Goal: Task Accomplishment & Management: Manage account settings

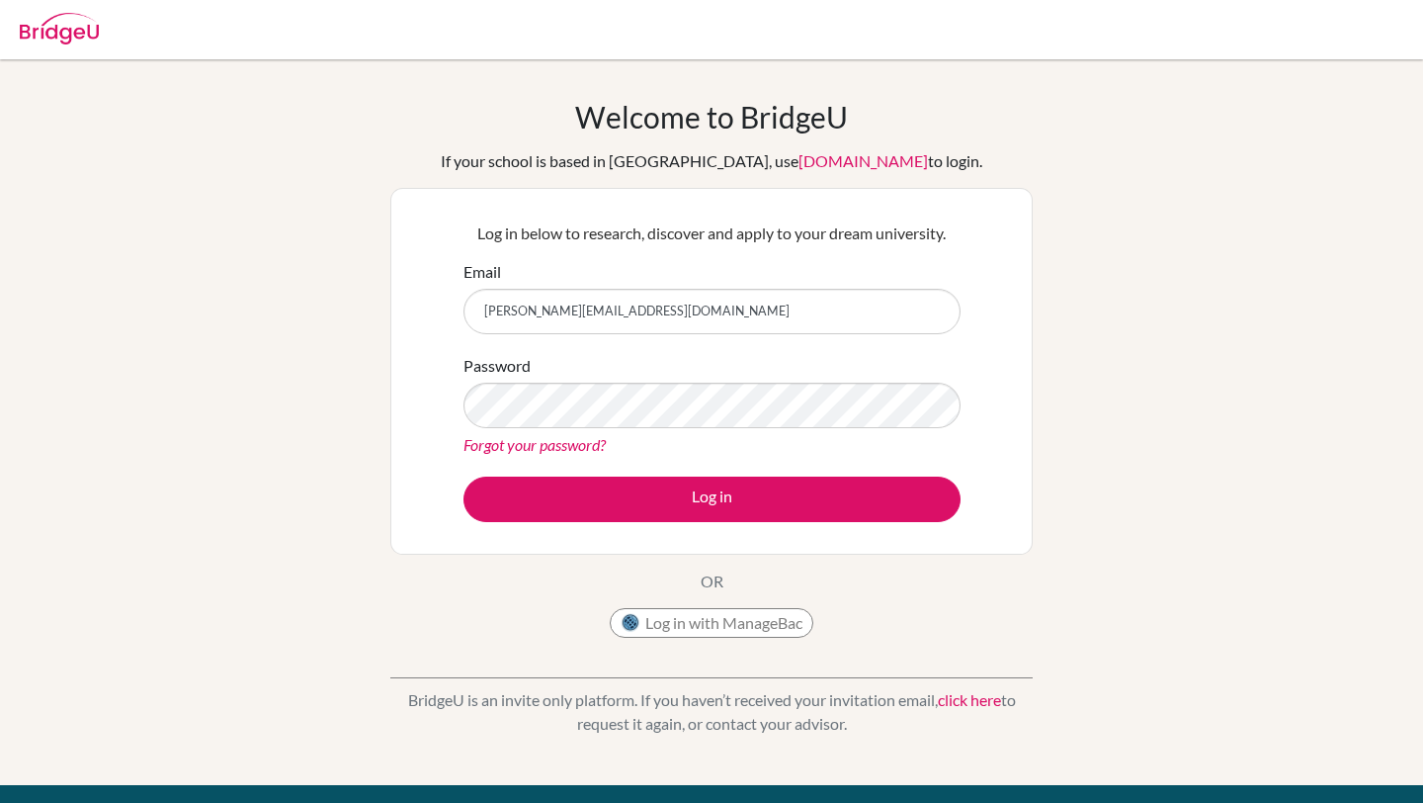
type input "[PERSON_NAME][EMAIL_ADDRESS][DOMAIN_NAME]"
click at [464, 476] on button "Log in" at bounding box center [712, 498] width 497 height 45
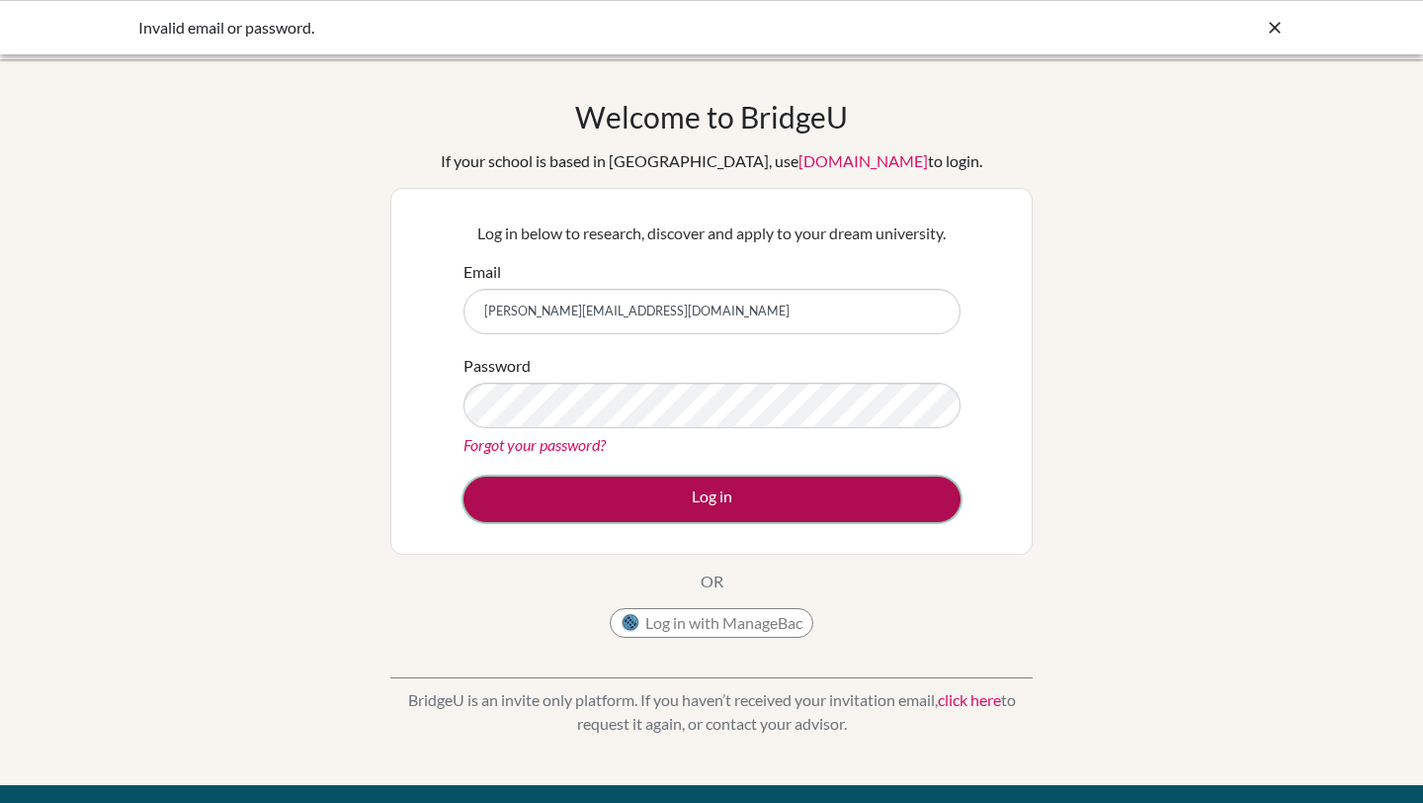
click at [721, 501] on button "Log in" at bounding box center [712, 498] width 497 height 45
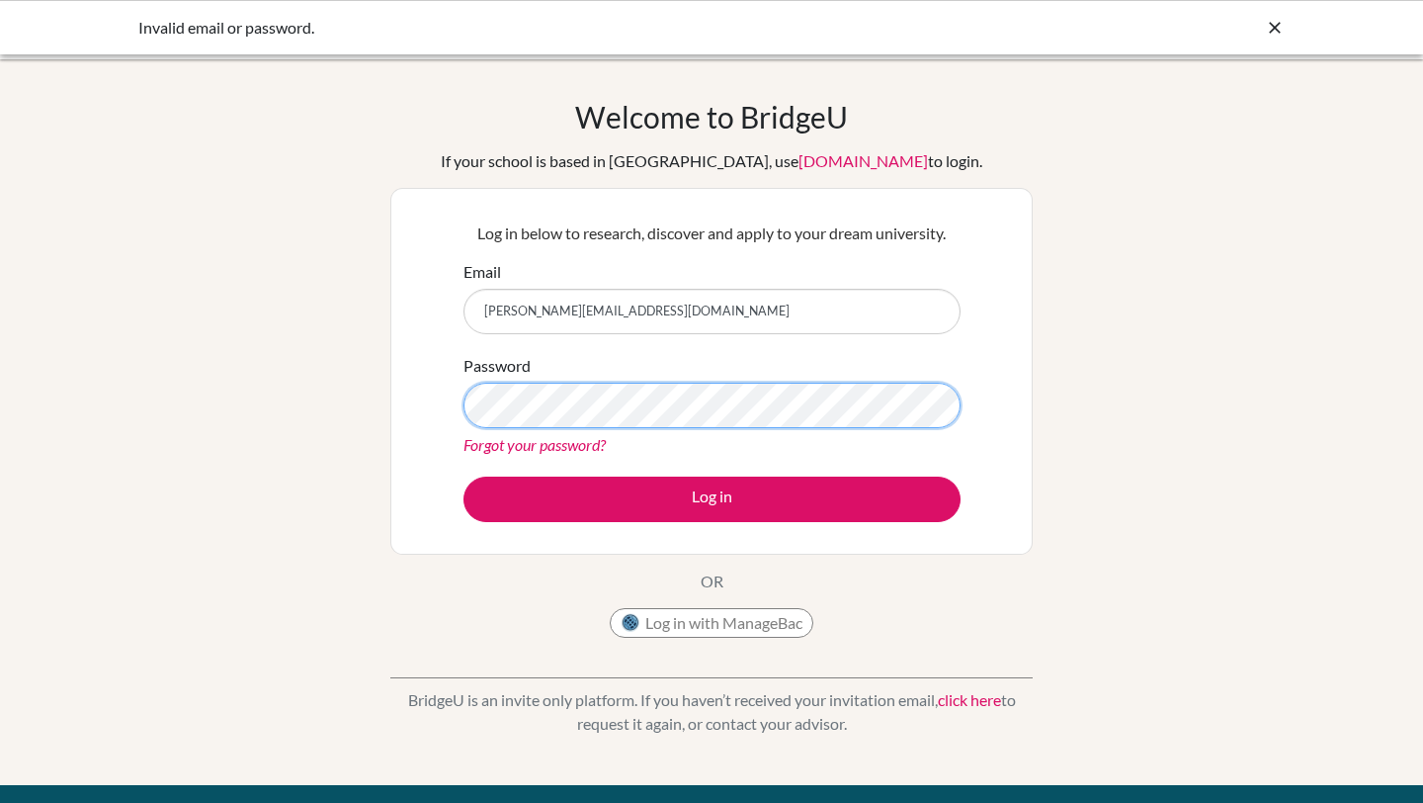
click at [464, 476] on button "Log in" at bounding box center [712, 498] width 497 height 45
drag, startPoint x: 747, startPoint y: 297, endPoint x: 647, endPoint y: 301, distance: 99.9
click at [647, 302] on input "[PERSON_NAME][EMAIL_ADDRESS][DOMAIN_NAME]" at bounding box center [712, 311] width 497 height 45
click at [464, 476] on button "Log in" at bounding box center [712, 498] width 497 height 45
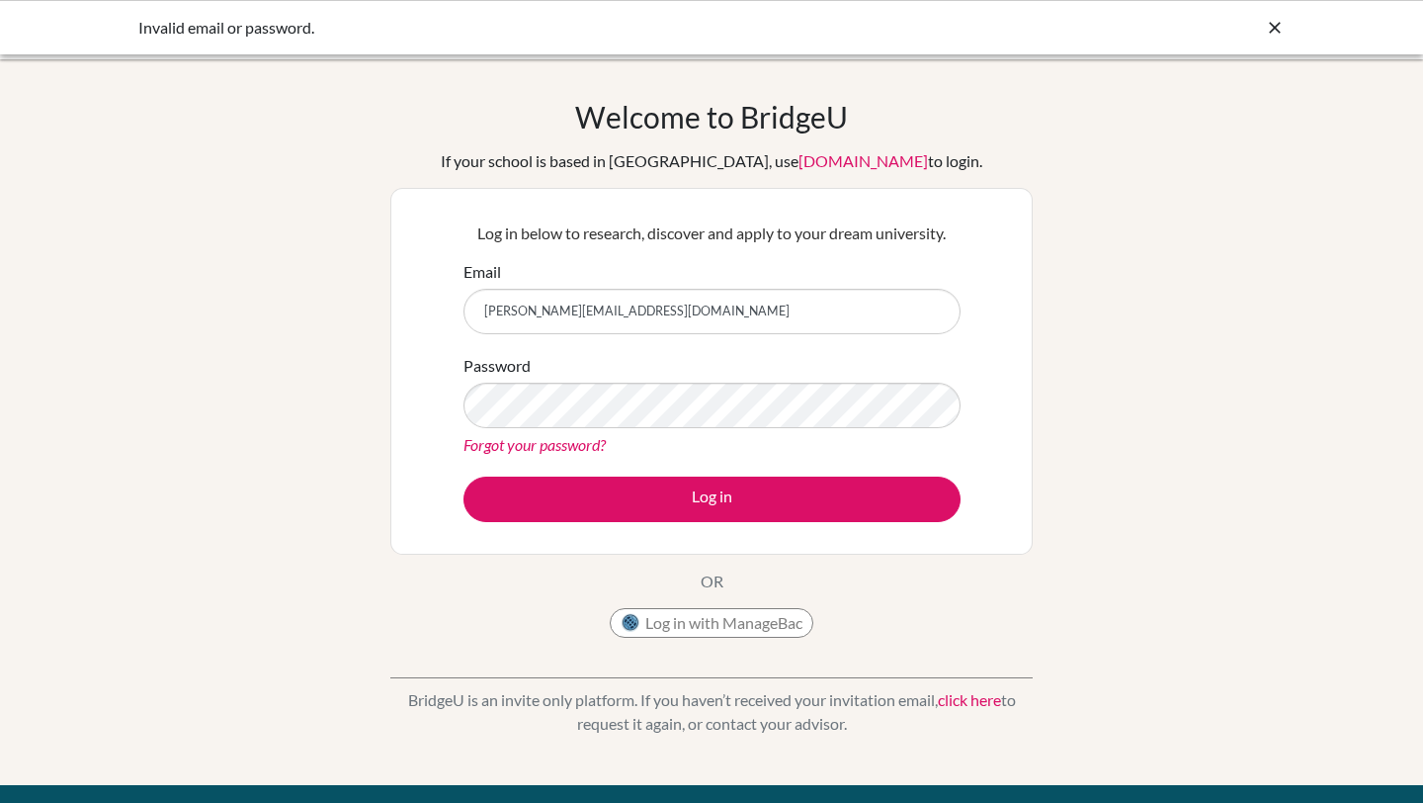
click at [1276, 25] on icon at bounding box center [1275, 28] width 20 height 20
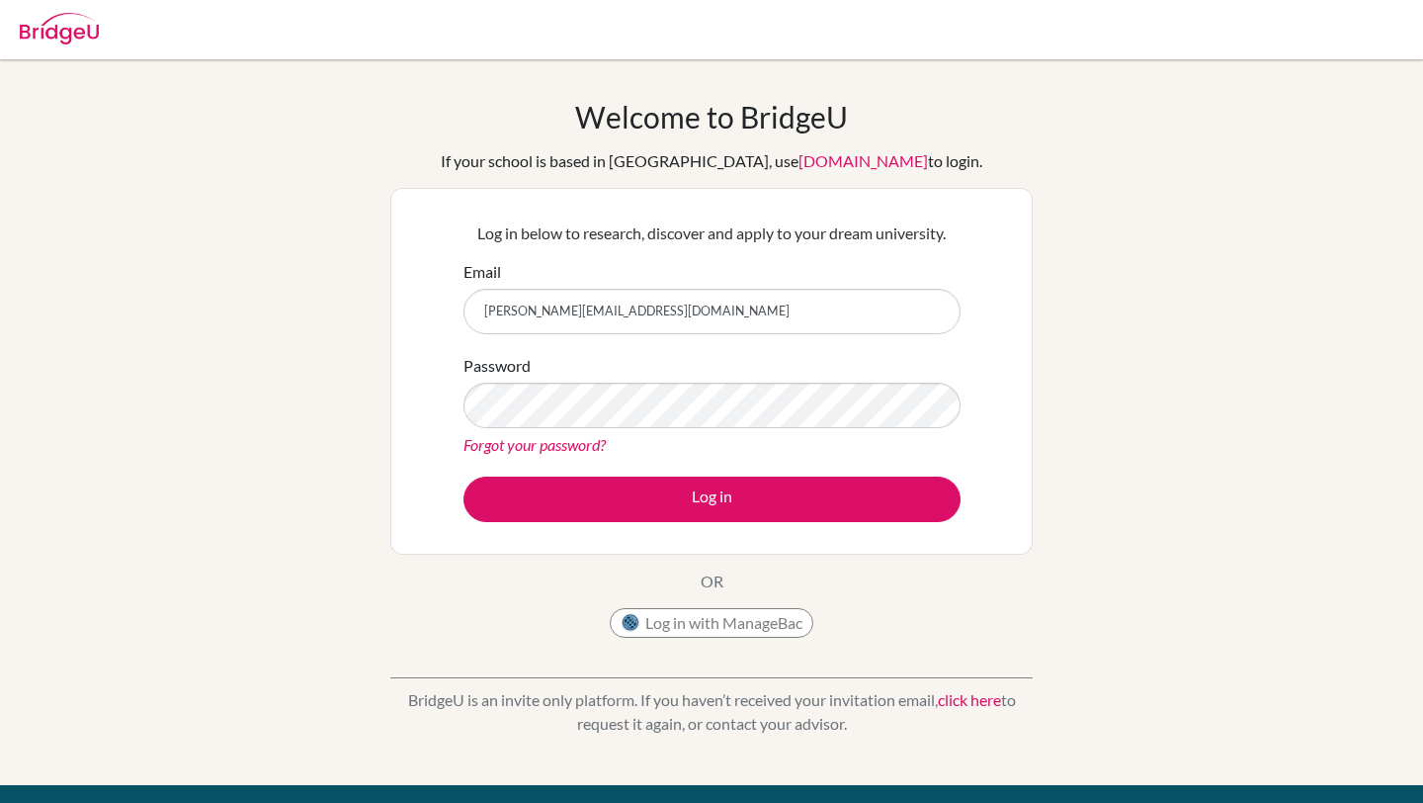
click at [570, 453] on link "Forgot your password?" at bounding box center [535, 444] width 142 height 19
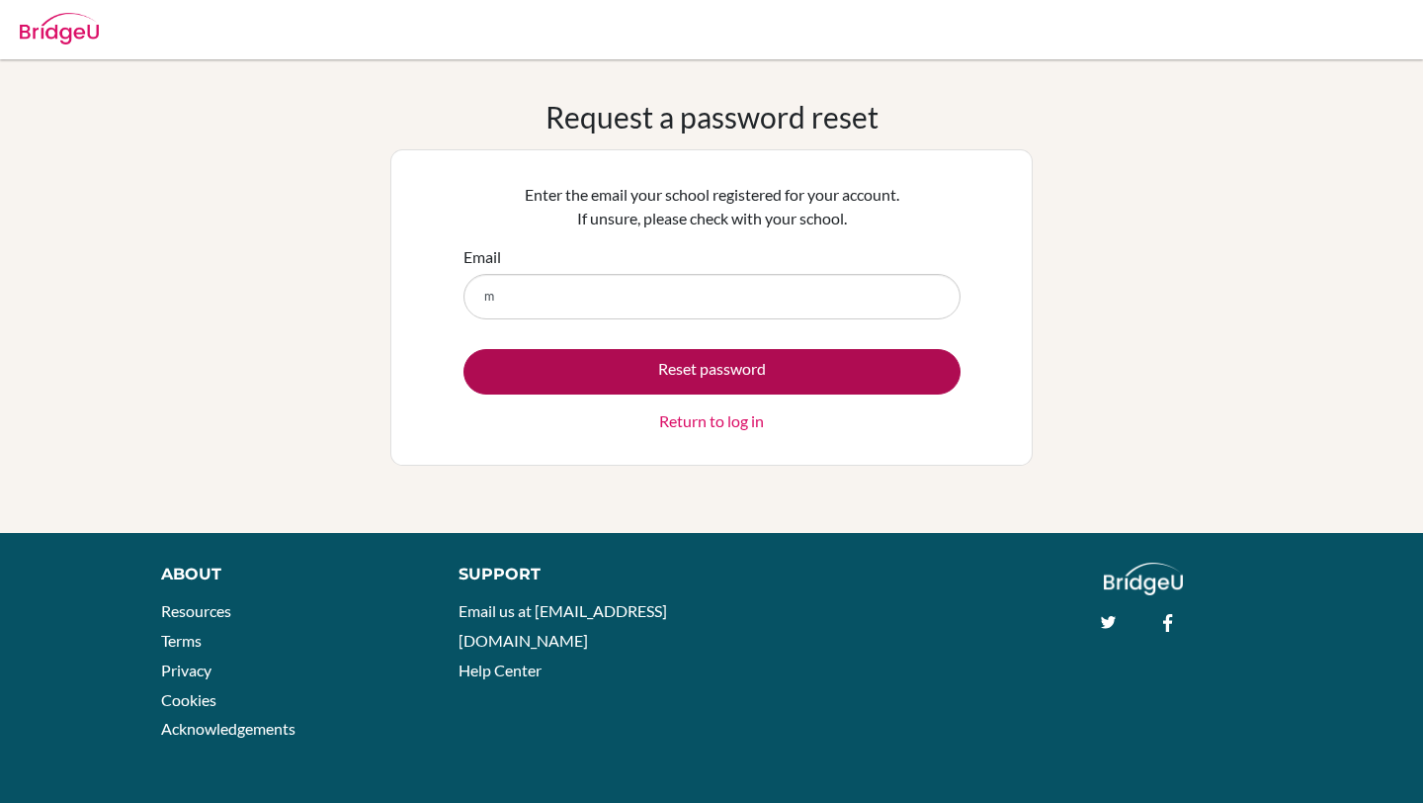
type input "[PERSON_NAME][EMAIL_ADDRESS][DOMAIN_NAME]"
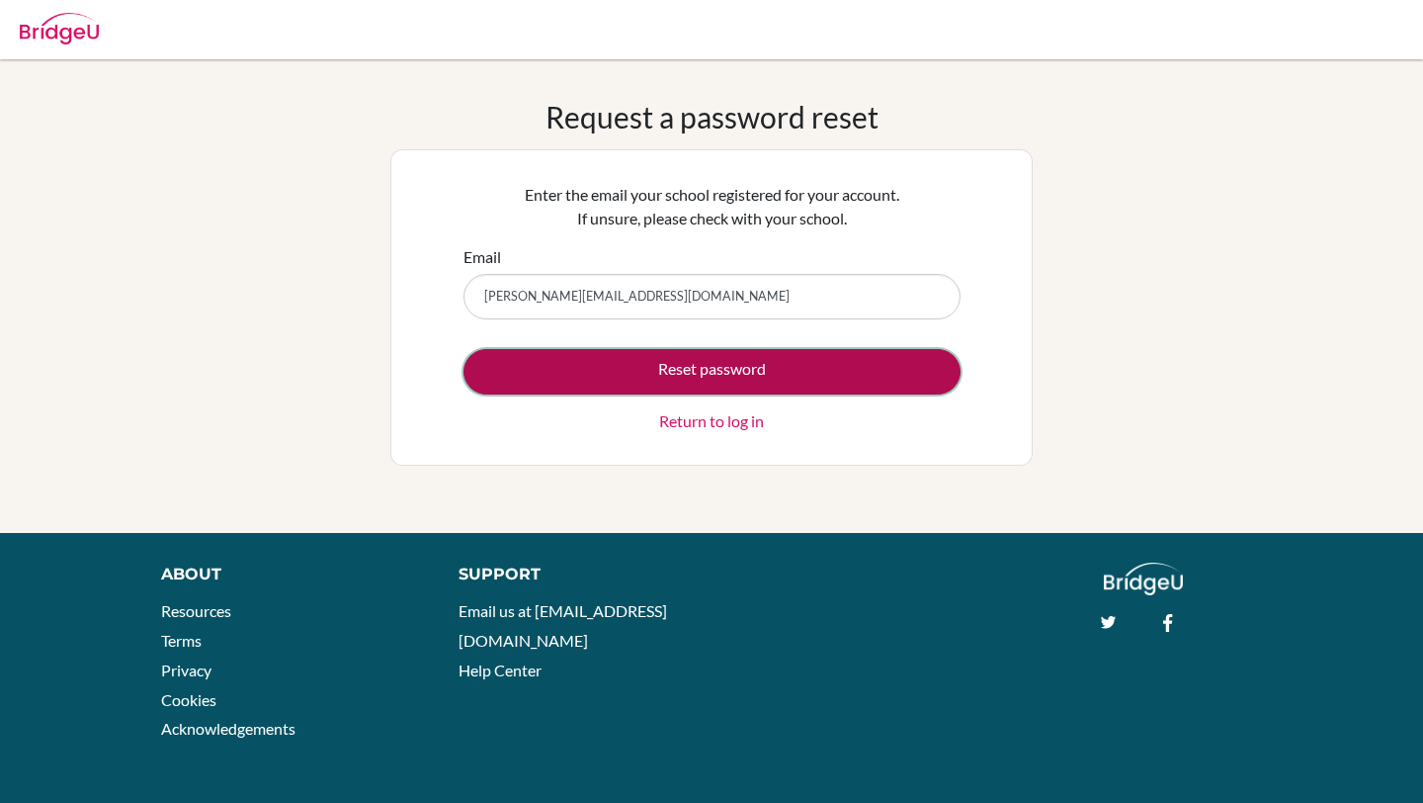
click at [666, 375] on button "Reset password" at bounding box center [712, 371] width 497 height 45
